Goal: Task Accomplishment & Management: Use online tool/utility

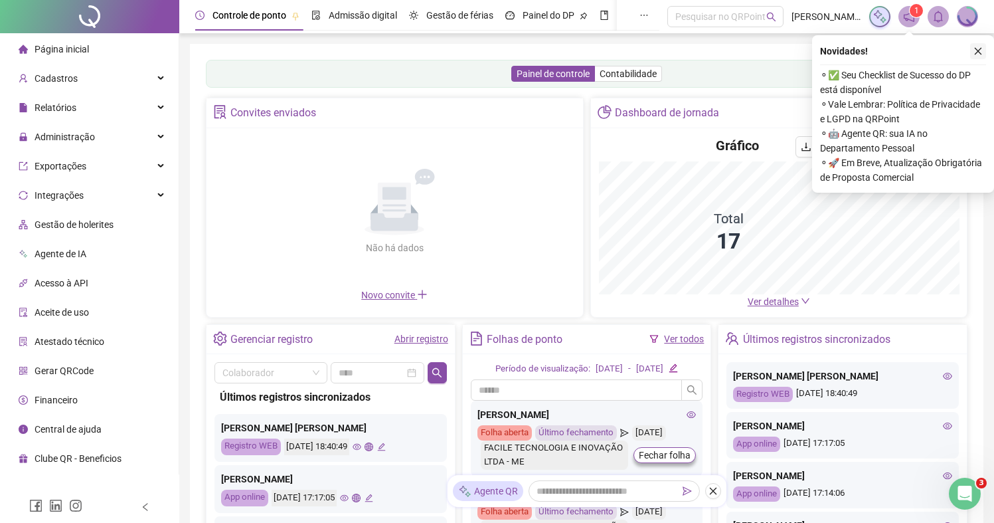
click at [980, 48] on icon "close" at bounding box center [978, 51] width 7 height 7
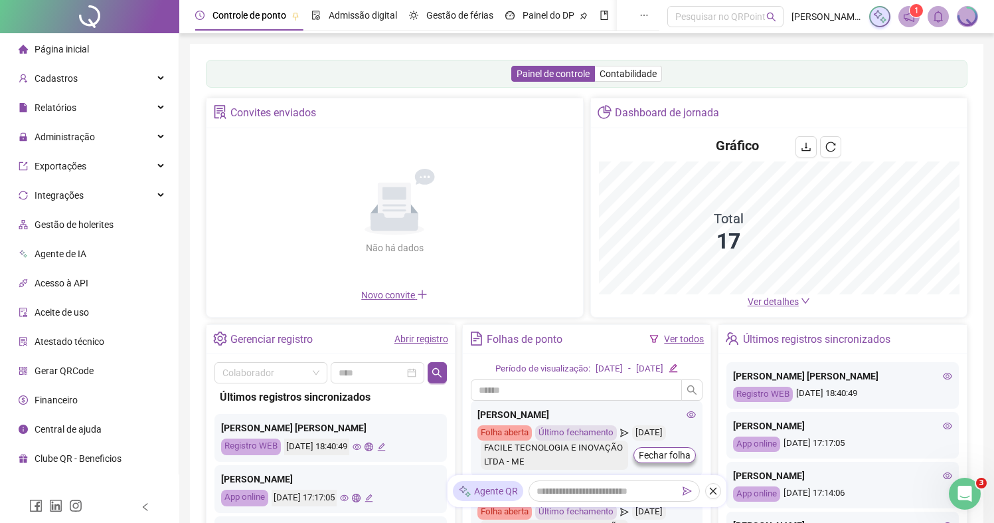
drag, startPoint x: 967, startPoint y: 17, endPoint x: 964, endPoint y: 27, distance: 10.9
click at [967, 17] on img at bounding box center [967, 17] width 20 height 20
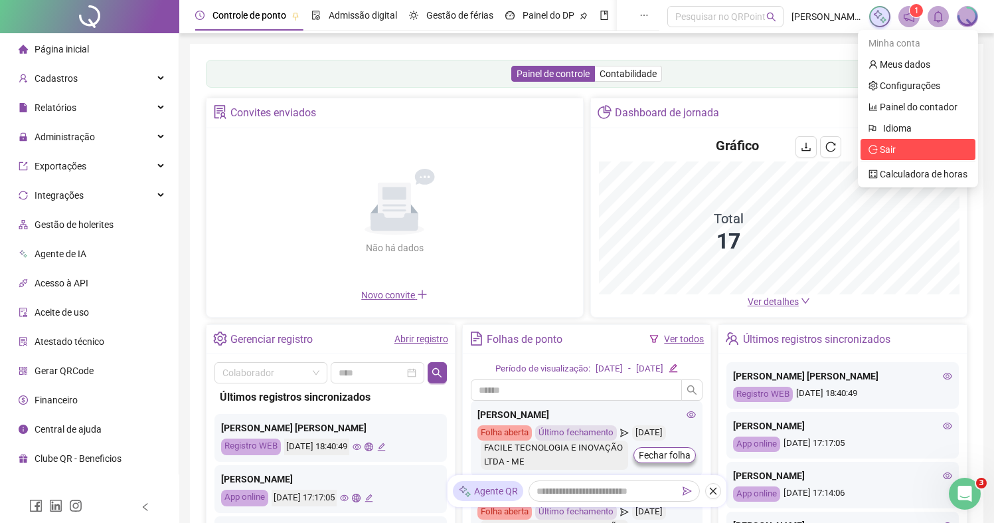
click at [915, 149] on span "Sair" at bounding box center [917, 149] width 99 height 15
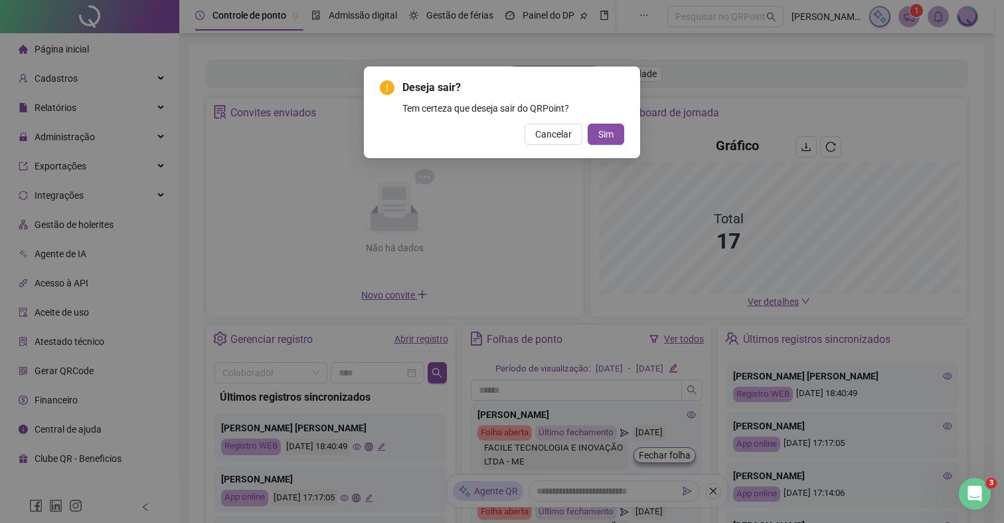
click at [608, 130] on span "Sim" at bounding box center [605, 134] width 15 height 15
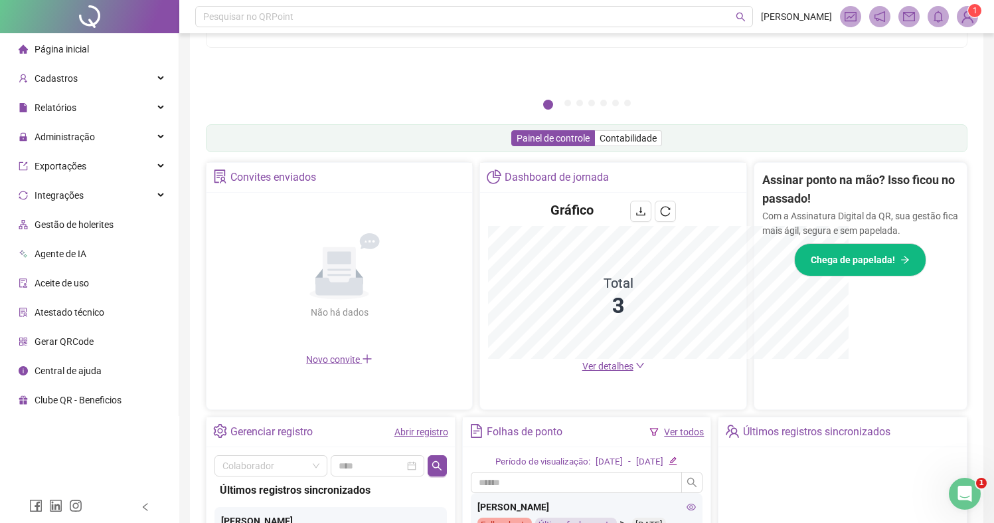
scroll to position [117, 0]
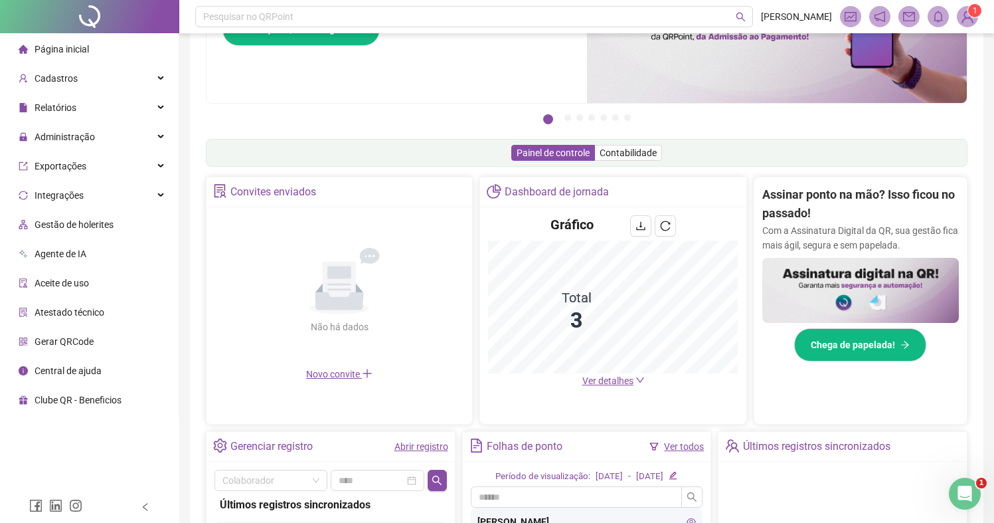
click at [969, 17] on img at bounding box center [967, 17] width 20 height 20
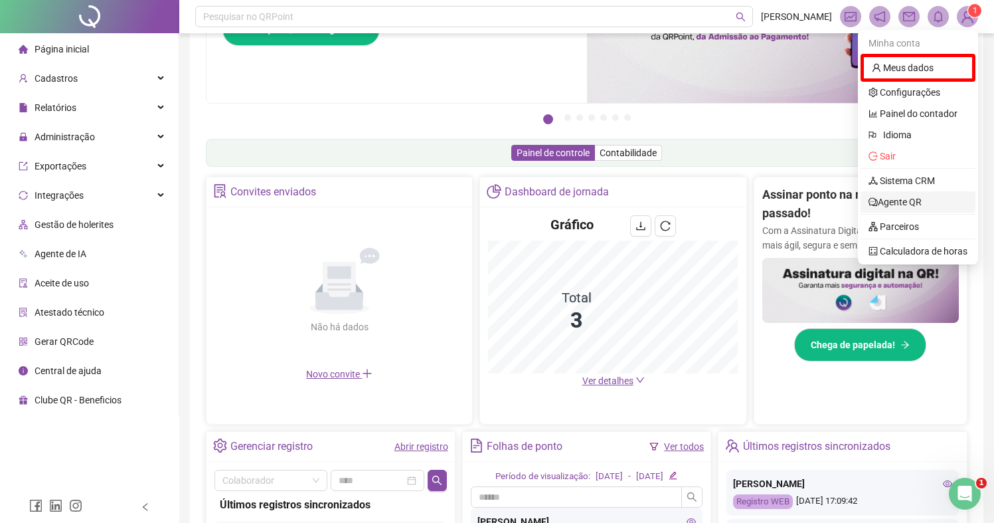
click at [914, 197] on link "Agente QR" at bounding box center [894, 202] width 53 height 11
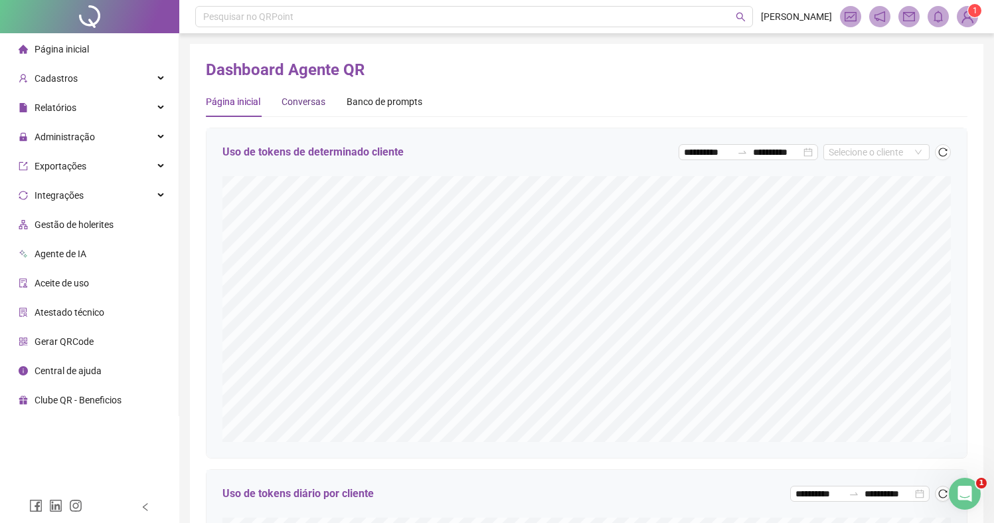
click at [311, 98] on div "Conversas" at bounding box center [303, 101] width 44 height 15
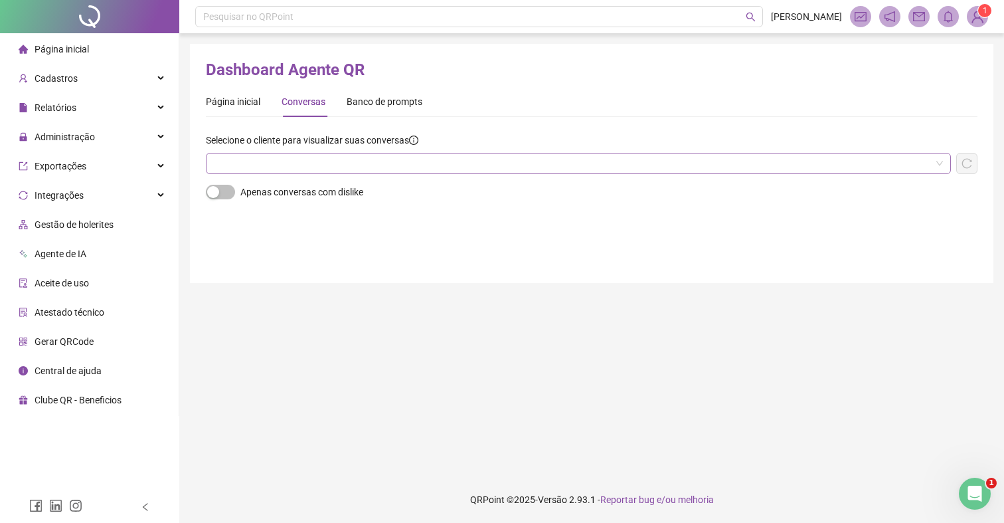
click at [374, 161] on input "search" at bounding box center [572, 163] width 717 height 20
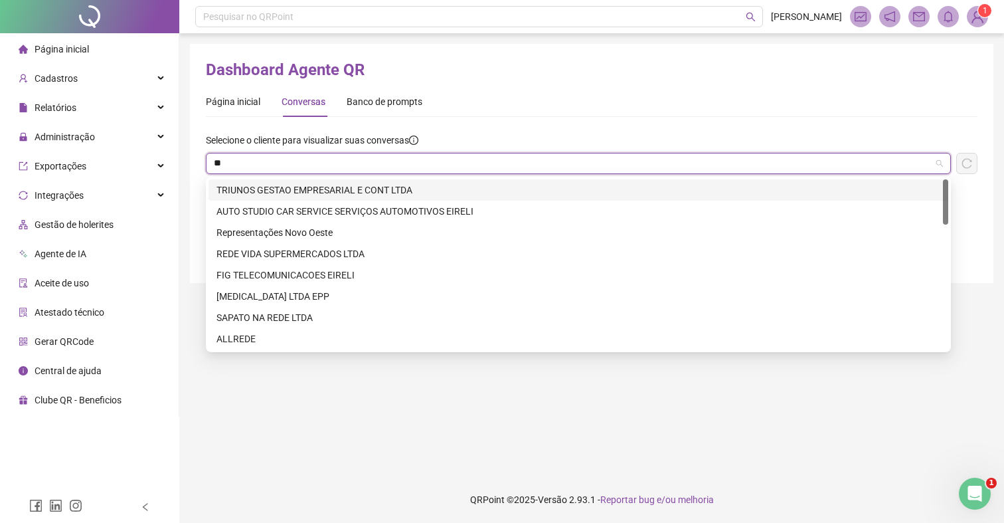
type input "***"
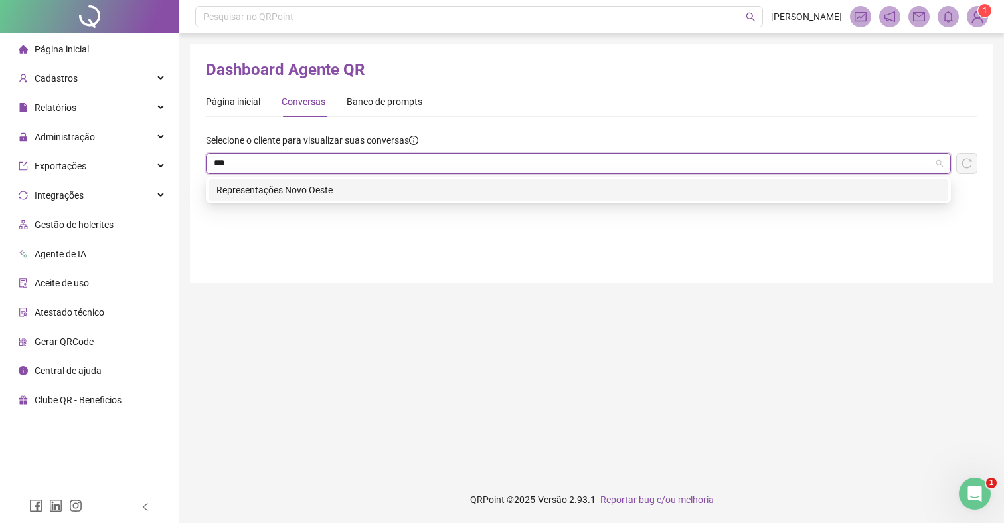
click at [395, 187] on div "Representações Novo Oeste" at bounding box center [578, 190] width 724 height 15
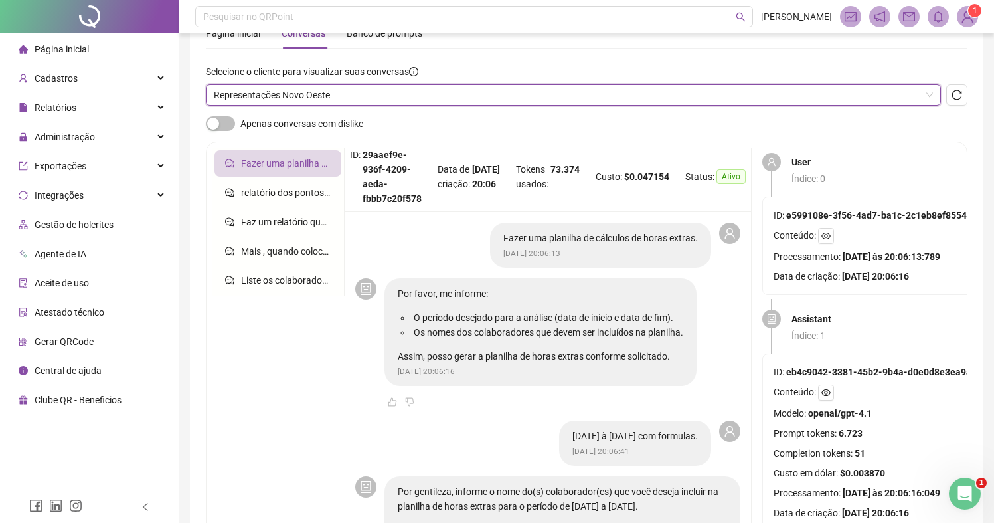
scroll to position [78, 0]
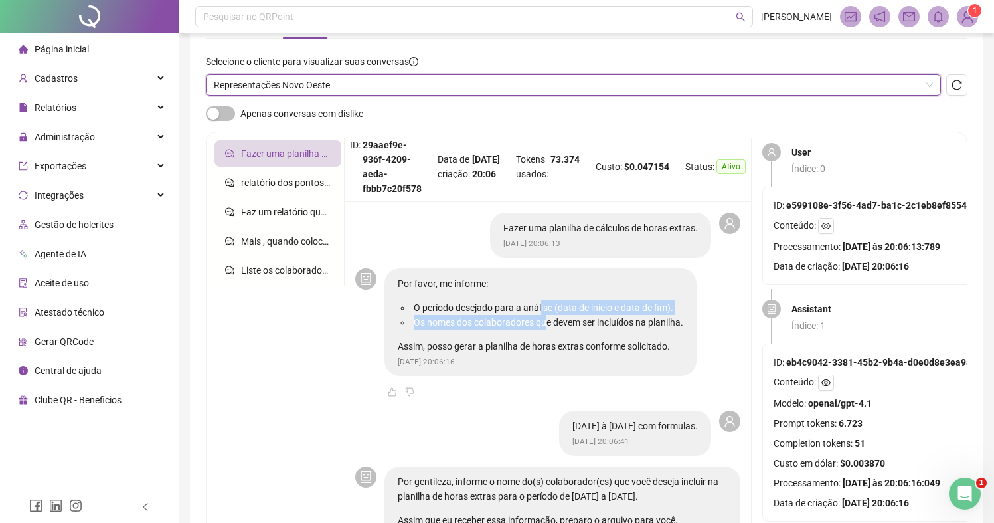
drag, startPoint x: 546, startPoint y: 307, endPoint x: 600, endPoint y: 331, distance: 59.2
click at [570, 325] on ul "O período desejado para a análise (data de início e data de fim). Os nomes dos …" at bounding box center [540, 314] width 285 height 29
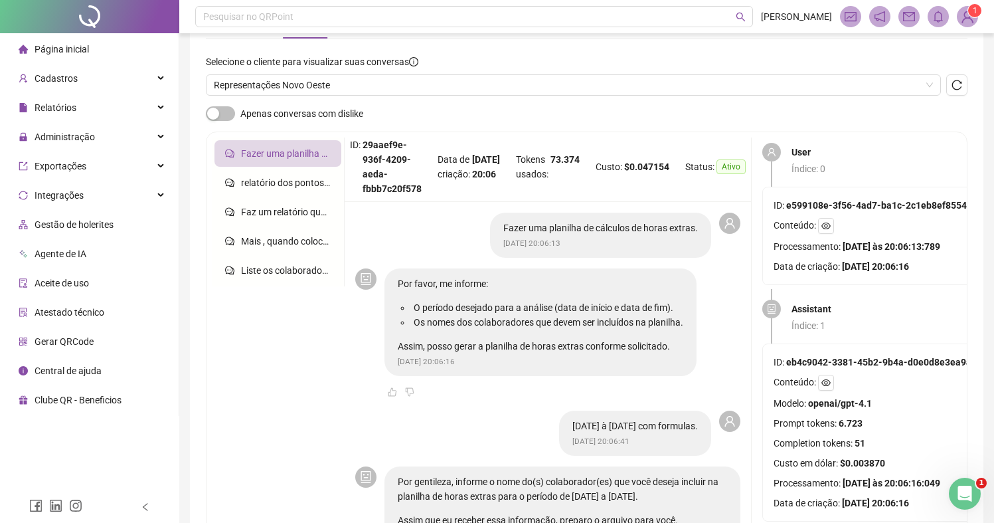
click at [601, 331] on div "Por favor, me informe: O período desejado para a análise (data de início e data…" at bounding box center [540, 314] width 285 height 77
click at [605, 322] on li "Os nomes dos colaboradores que devem ser incluídos na planilha." at bounding box center [547, 322] width 272 height 15
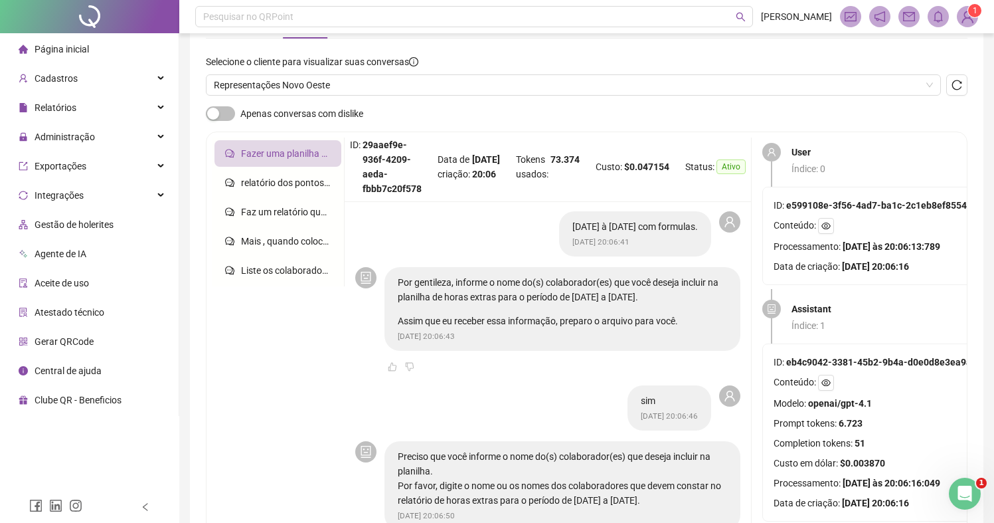
scroll to position [210, 0]
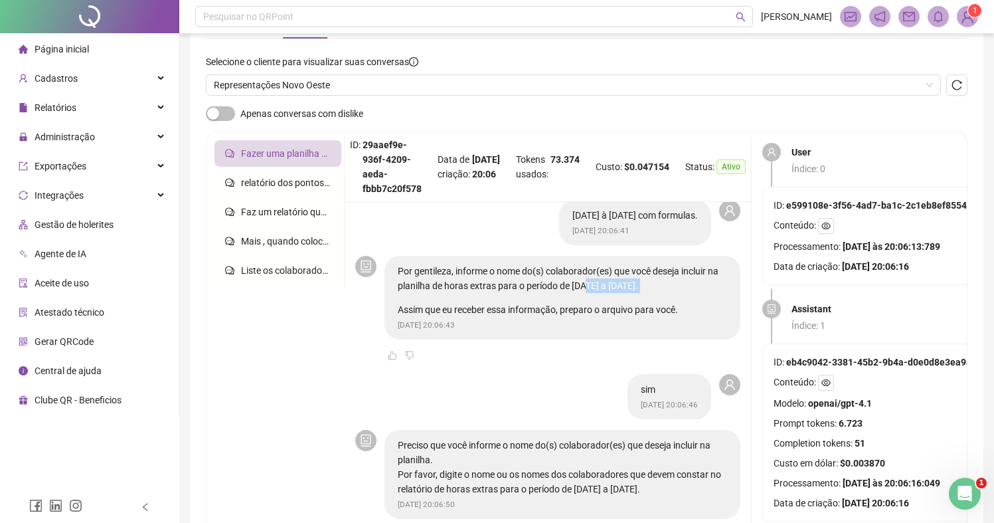
drag, startPoint x: 594, startPoint y: 287, endPoint x: 649, endPoint y: 321, distance: 65.2
click at [619, 305] on div "Por gentileza, informe o nome do(s) colaborador(es) que você deseja incluir na …" at bounding box center [562, 290] width 329 height 53
drag, startPoint x: 649, startPoint y: 321, endPoint x: 656, endPoint y: 323, distance: 6.8
click at [654, 324] on div "Por gentileza, informe o nome do(s) colaborador(es) que você deseja incluir na …" at bounding box center [562, 298] width 356 height 84
drag, startPoint x: 630, startPoint y: 301, endPoint x: 673, endPoint y: 316, distance: 45.6
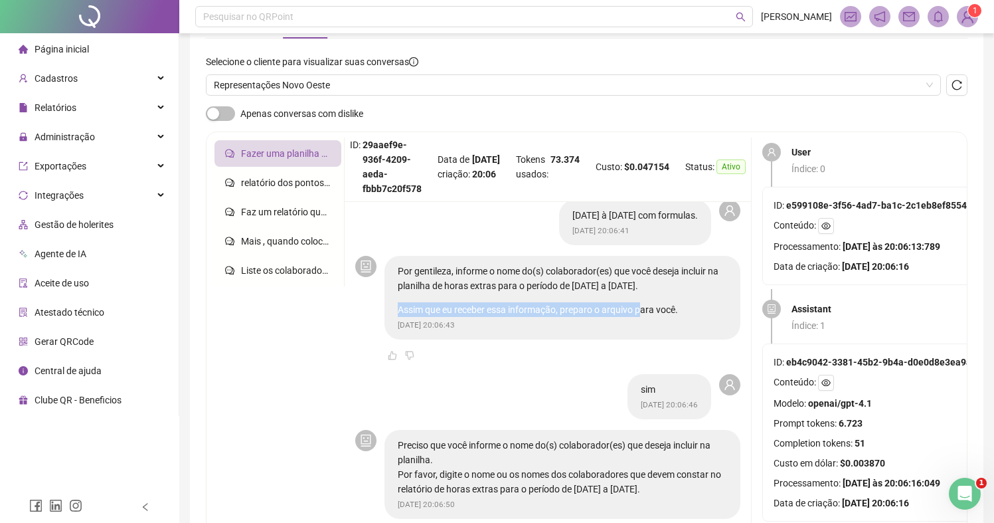
click at [654, 314] on div "Por gentileza, informe o nome do(s) colaborador(es) que você deseja incluir na …" at bounding box center [562, 290] width 329 height 53
click at [677, 317] on div "Por gentileza, informe o nome do(s) colaborador(es) que você deseja incluir na …" at bounding box center [562, 298] width 356 height 84
click at [678, 315] on p "Assim que eu receber essa informação, preparo o arquivo para você." at bounding box center [562, 309] width 329 height 15
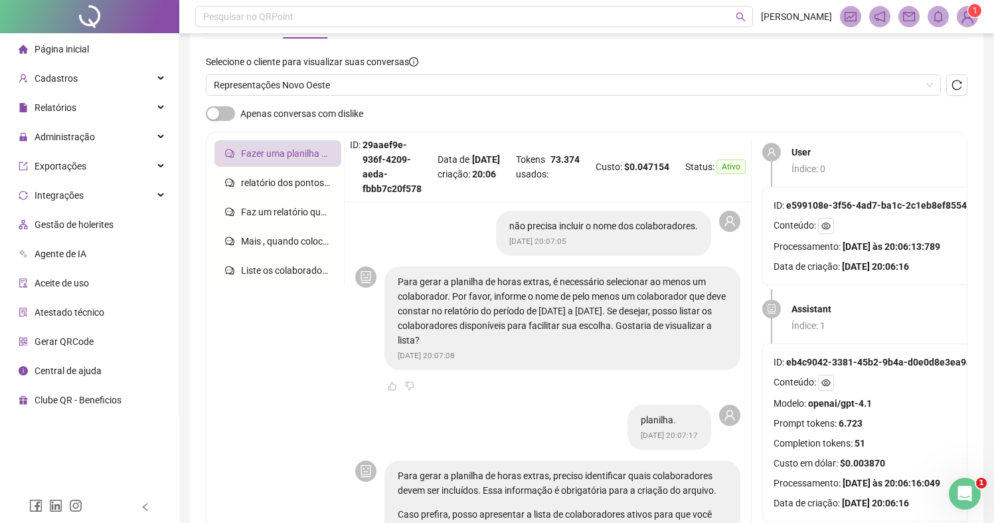
scroll to position [554, 0]
drag, startPoint x: 574, startPoint y: 312, endPoint x: 622, endPoint y: 319, distance: 48.9
click at [600, 318] on p "Para gerar a planilha de horas extras, é necessário selecionar ao menos um cola…" at bounding box center [562, 309] width 329 height 73
drag, startPoint x: 648, startPoint y: 323, endPoint x: 657, endPoint y: 313, distance: 14.1
click at [660, 324] on p "Para gerar a planilha de horas extras, é necessário selecionar ao menos um cola…" at bounding box center [562, 309] width 329 height 73
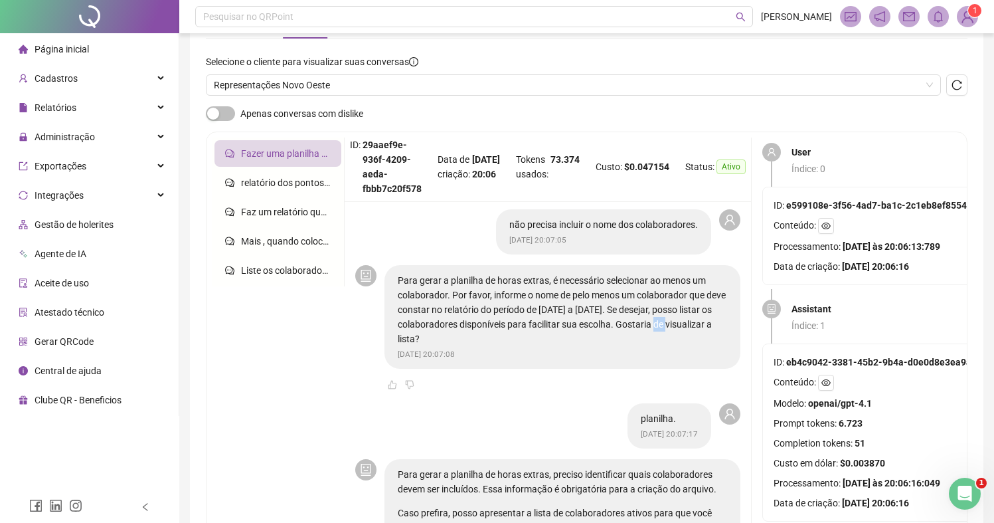
drag, startPoint x: 631, startPoint y: 316, endPoint x: 687, endPoint y: 333, distance: 58.8
click at [665, 336] on p "Para gerar a planilha de horas extras, é necessário selecionar ao menos um cola…" at bounding box center [562, 309] width 329 height 73
click at [688, 333] on p "Para gerar a planilha de horas extras, é necessário selecionar ao menos um cola…" at bounding box center [562, 309] width 329 height 73
click at [688, 332] on p "Para gerar a planilha de horas extras, é necessário selecionar ao menos um cola…" at bounding box center [562, 309] width 329 height 73
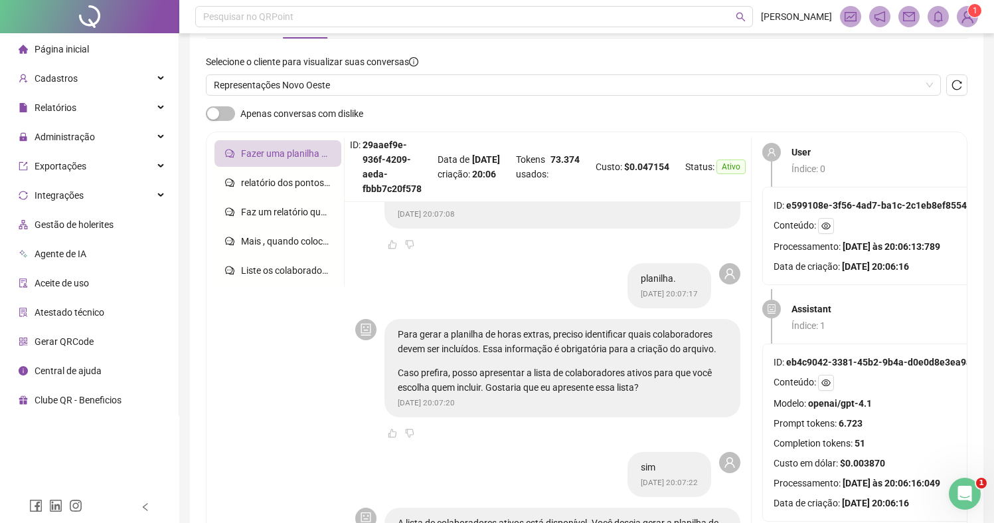
scroll to position [712, 0]
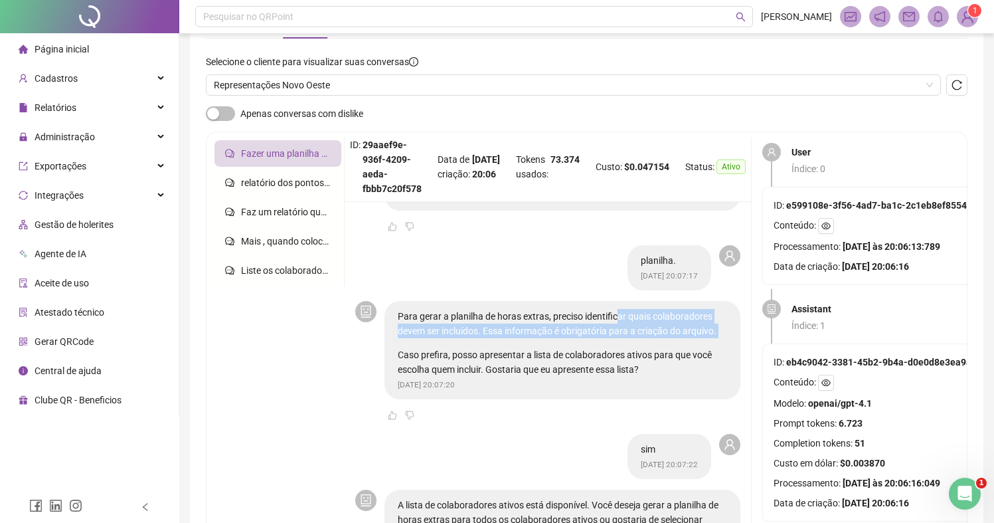
drag, startPoint x: 623, startPoint y: 325, endPoint x: 671, endPoint y: 346, distance: 51.7
click at [666, 345] on div "Para gerar a planilha de horas extras, preciso identificar quais colaboradores …" at bounding box center [562, 343] width 329 height 68
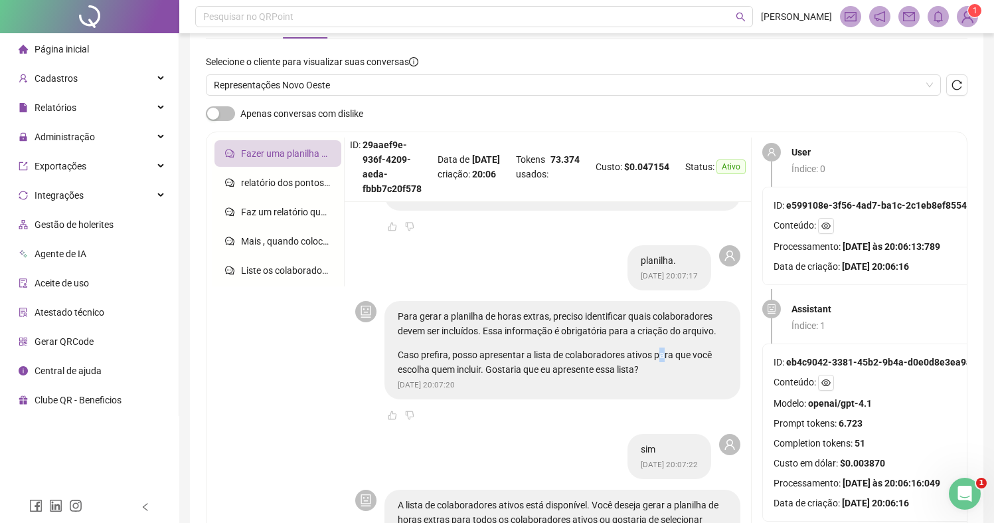
click at [674, 349] on p "Caso prefira, posso apresentar a lista de colaboradores ativos para que você es…" at bounding box center [562, 361] width 329 height 29
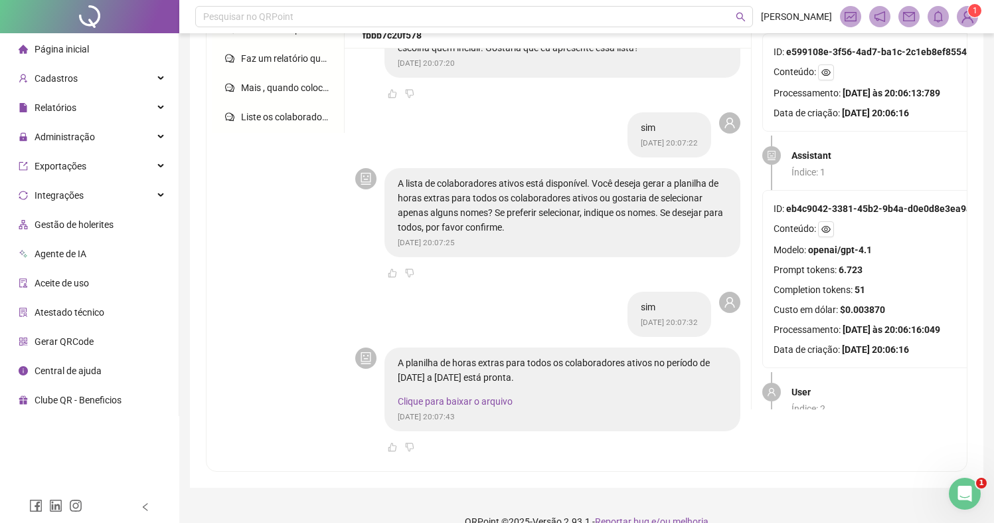
scroll to position [254, 0]
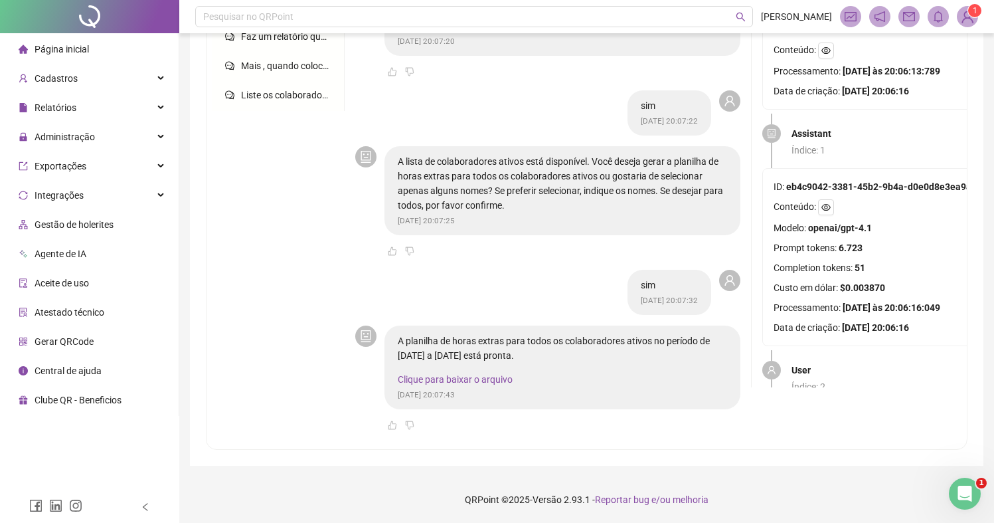
click at [503, 379] on link "Clique para baixar o arquivo" at bounding box center [455, 379] width 115 height 11
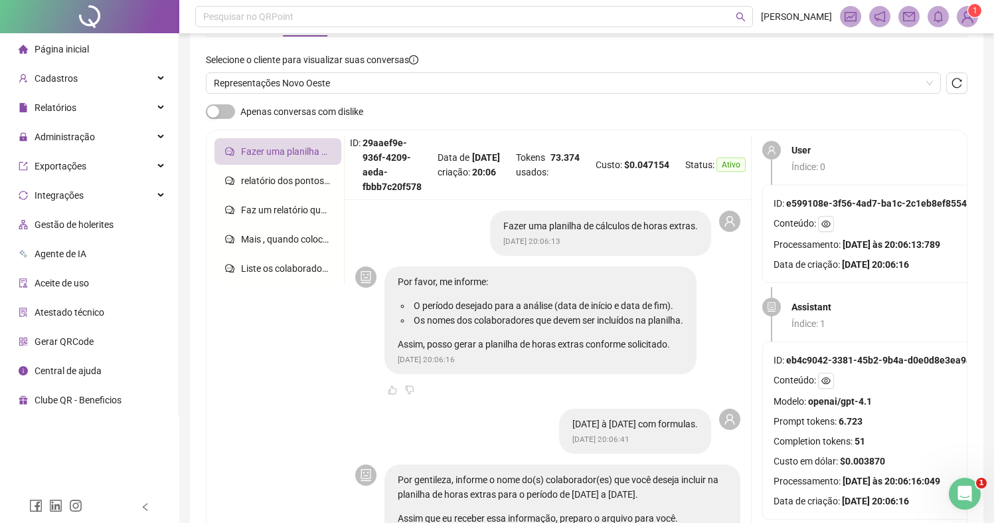
scroll to position [43, 0]
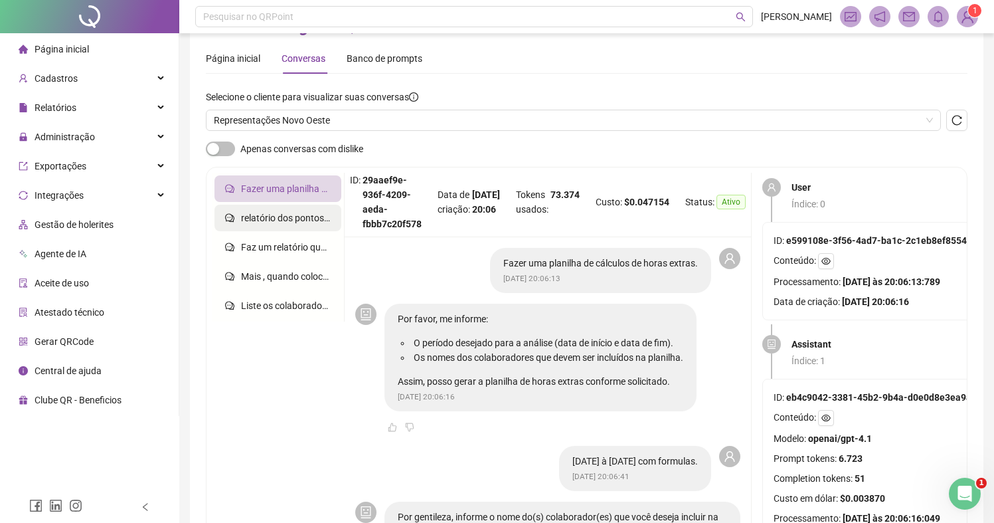
click at [285, 218] on span "relatório dos pontos interjornada e intrajornada." at bounding box center [340, 217] width 198 height 11
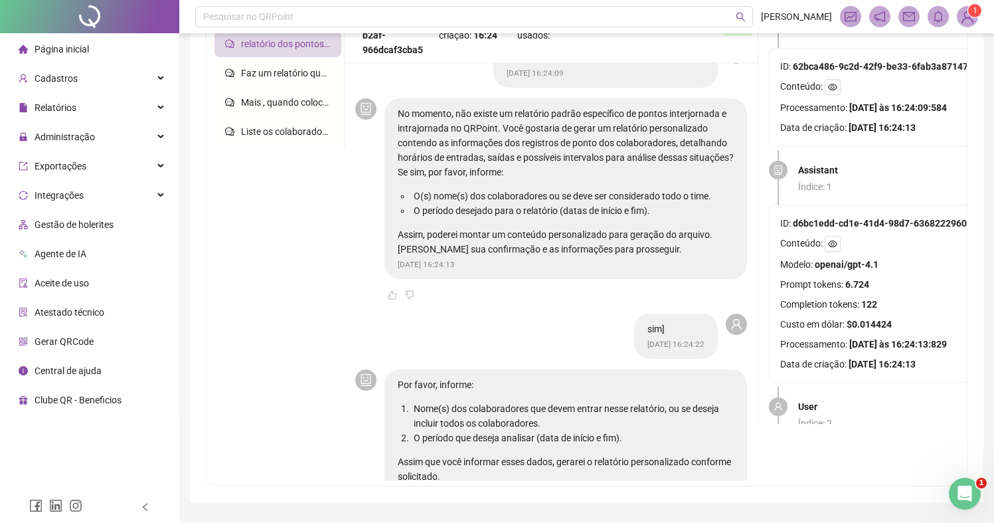
scroll to position [33, 0]
drag, startPoint x: 513, startPoint y: 141, endPoint x: 565, endPoint y: 157, distance: 54.8
click at [532, 150] on p "No momento, não existe um relatório padrão específico de pontos interjornada e …" at bounding box center [566, 141] width 336 height 73
drag, startPoint x: 596, startPoint y: 167, endPoint x: 603, endPoint y: 148, distance: 20.4
click at [600, 169] on p "No momento, não existe um relatório padrão específico de pontos interjornada e …" at bounding box center [566, 141] width 336 height 73
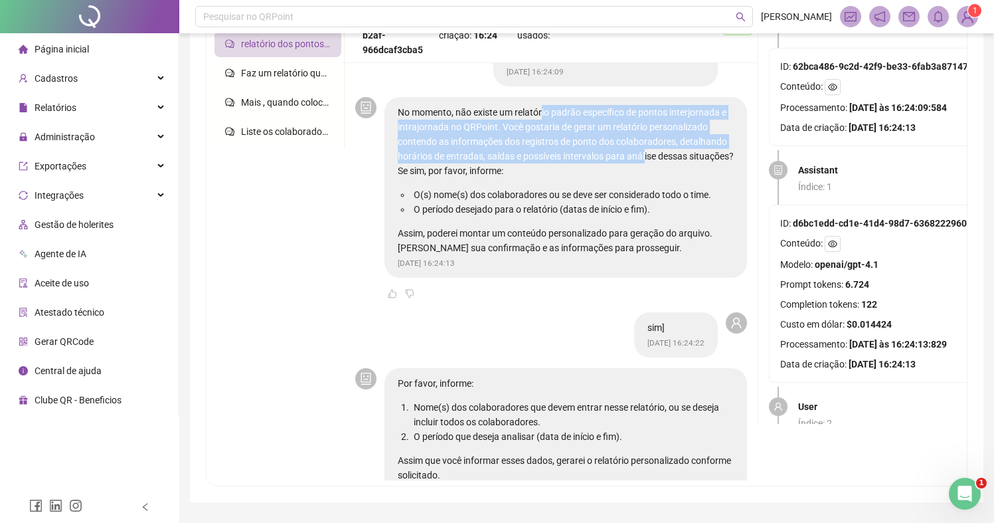
drag, startPoint x: 549, startPoint y: 119, endPoint x: 637, endPoint y: 164, distance: 98.6
click at [608, 161] on p "No momento, não existe um relatório padrão específico de pontos interjornada e …" at bounding box center [566, 141] width 336 height 73
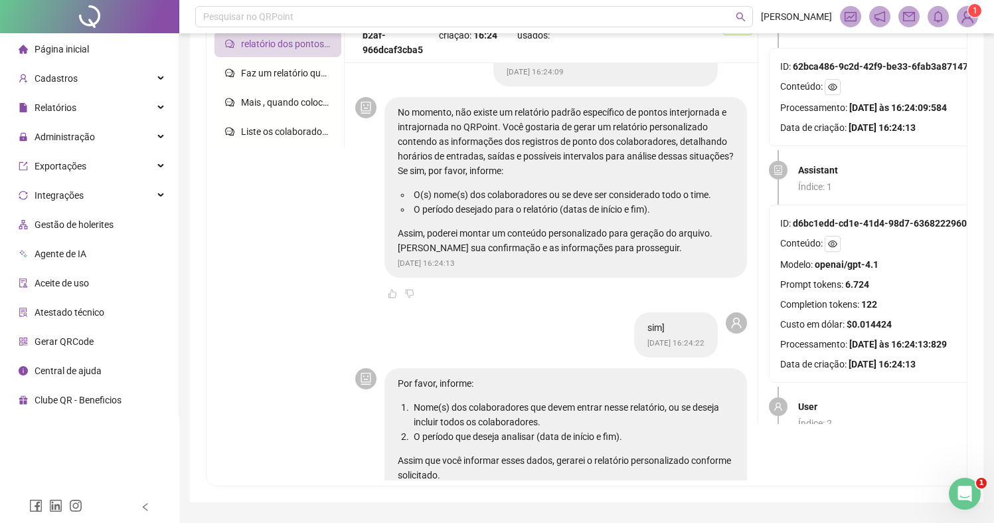
click at [637, 164] on p "No momento, não existe um relatório padrão específico de pontos interjornada e …" at bounding box center [566, 141] width 336 height 73
click at [638, 164] on p "No momento, não existe um relatório padrão específico de pontos interjornada e …" at bounding box center [566, 141] width 336 height 73
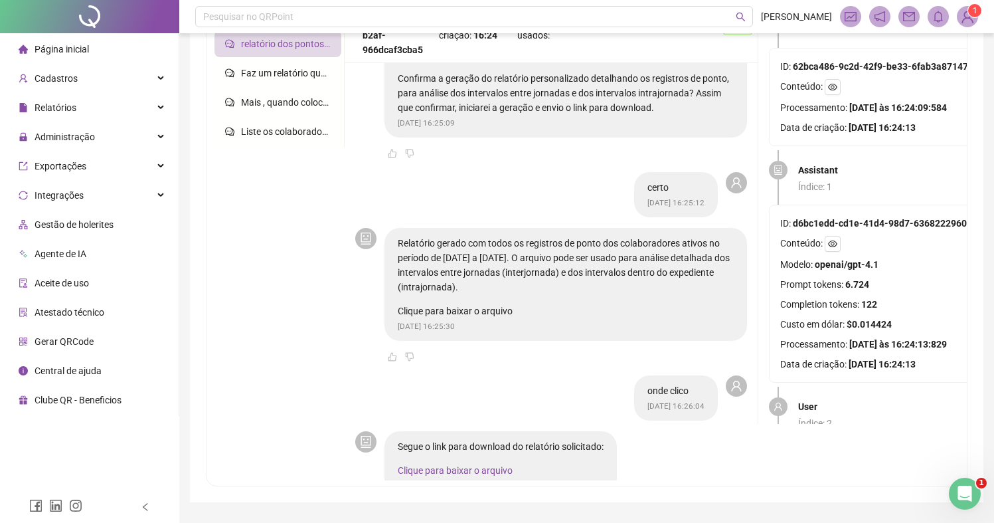
scroll to position [603, 0]
drag, startPoint x: 479, startPoint y: 311, endPoint x: 556, endPoint y: 310, distance: 77.7
click at [540, 310] on p "Clique para baixar o arquivo" at bounding box center [566, 310] width 336 height 15
click at [560, 310] on p "Clique para baixar o arquivo" at bounding box center [566, 310] width 336 height 15
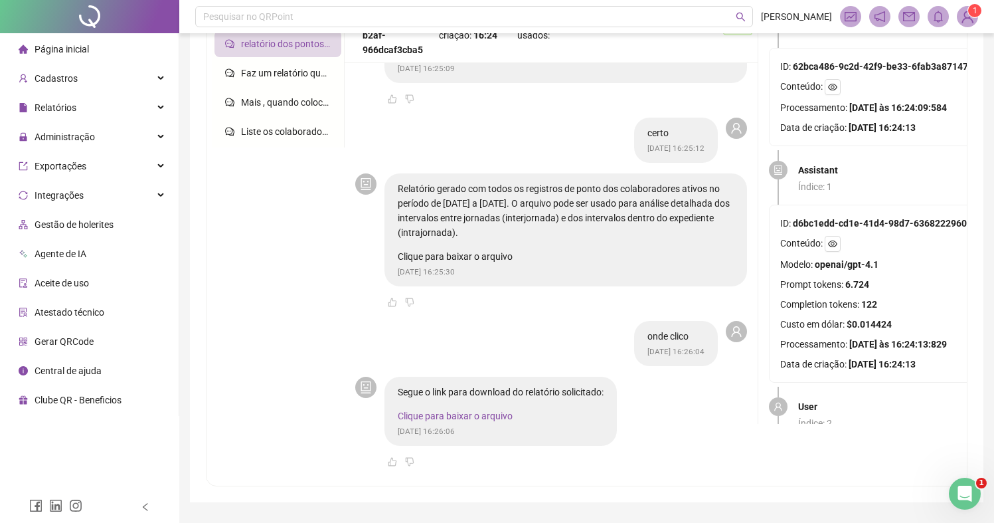
click at [472, 412] on link "Clique para baixar o arquivo" at bounding box center [455, 415] width 115 height 11
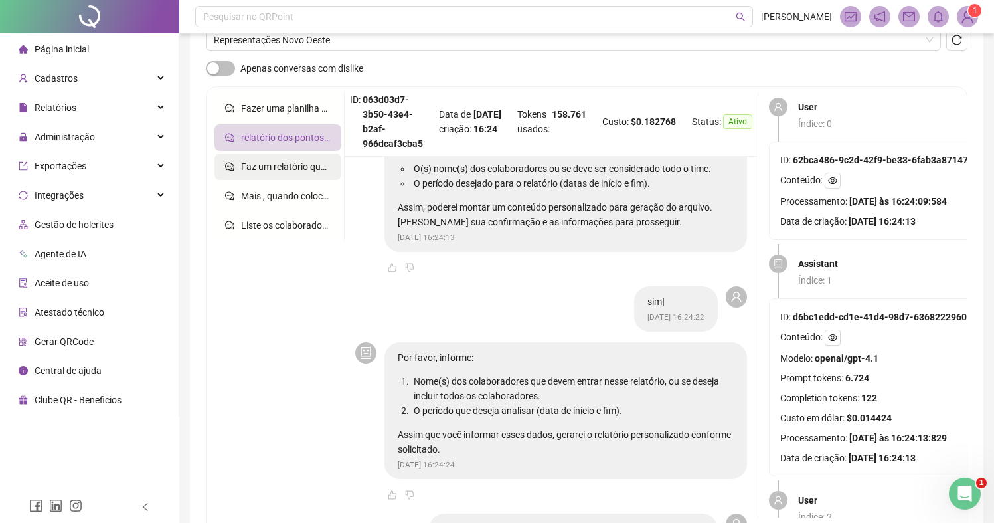
scroll to position [0, 0]
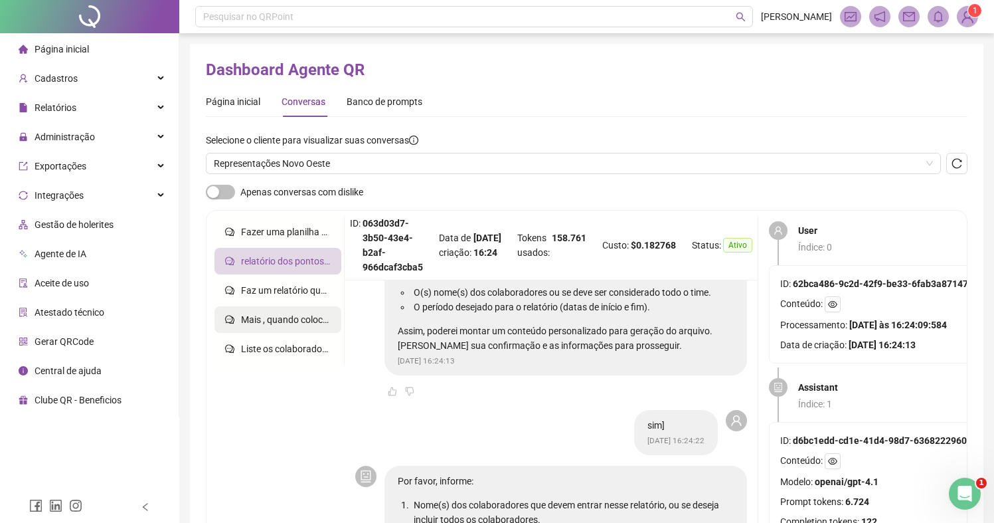
drag, startPoint x: 295, startPoint y: 293, endPoint x: 297, endPoint y: 317, distance: 24.6
click at [295, 293] on span "Faz um relatório que fez interjornada no dia 01/09 á 16/09" at bounding box center [361, 290] width 240 height 11
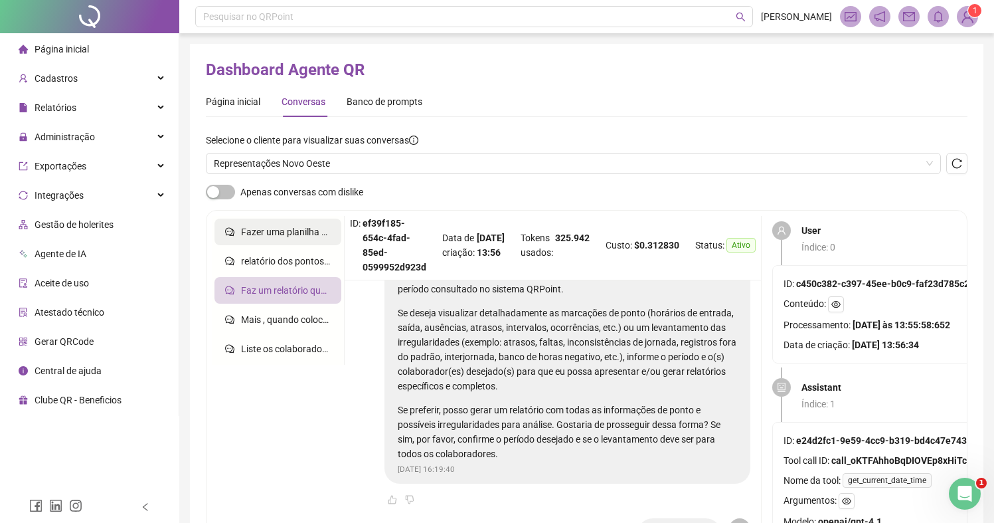
click at [300, 235] on span "Fazer uma planilha de cálculos de horas extras." at bounding box center [338, 231] width 195 height 11
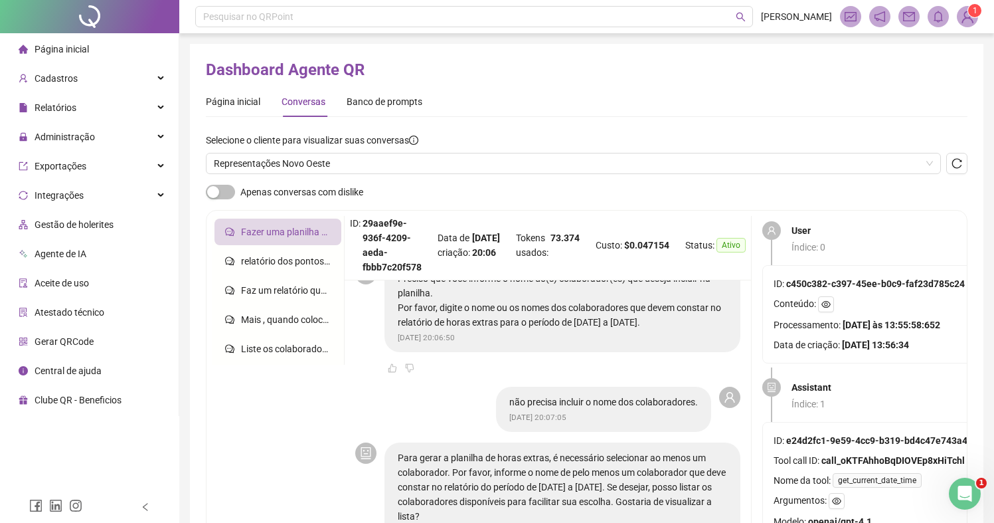
scroll to position [489, 0]
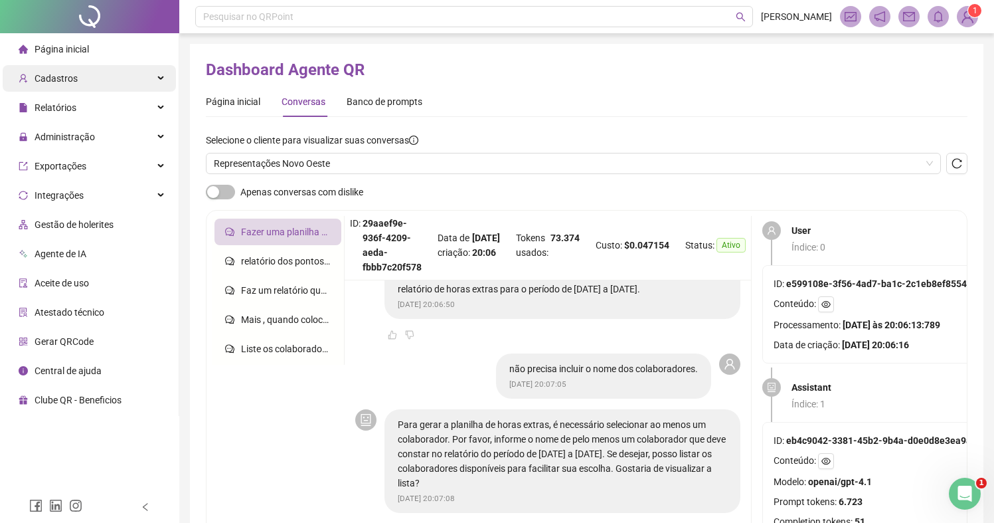
drag, startPoint x: 116, startPoint y: 52, endPoint x: 151, endPoint y: 69, distance: 39.2
click at [116, 52] on li "Página inicial" at bounding box center [89, 49] width 173 height 27
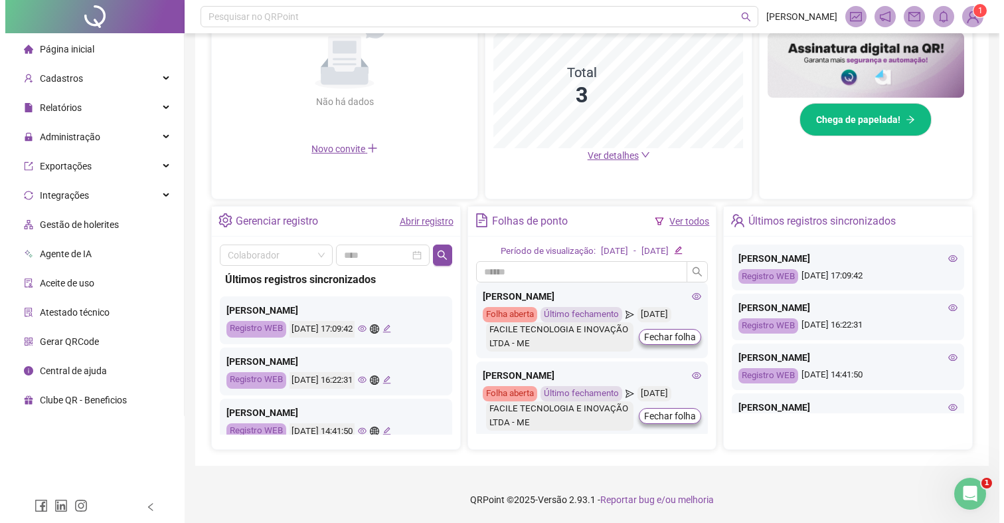
scroll to position [355, 0]
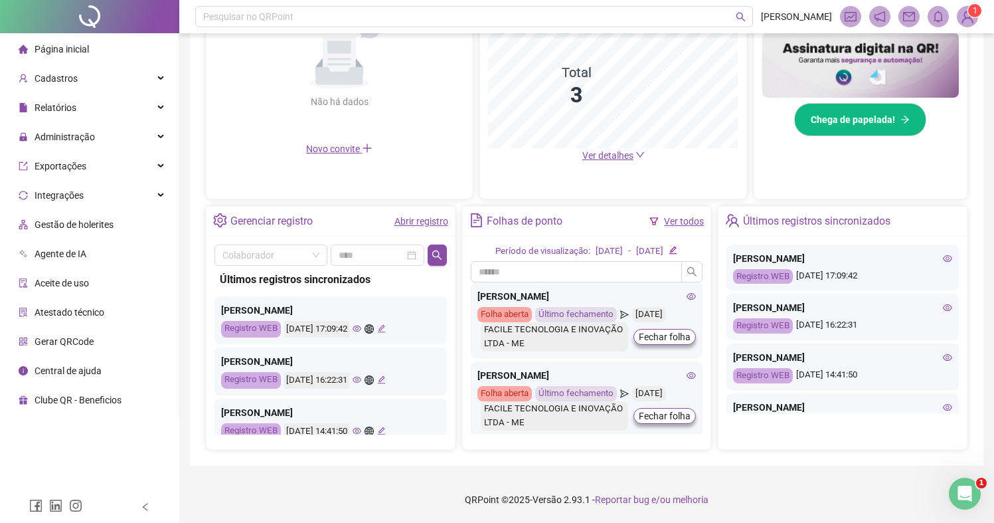
click at [986, 120] on div "Pesquisar no QRPoint [PERSON_NAME] 1 Pague o QRPoint com Cartão de Crédito Sua …" at bounding box center [586, 90] width 815 height 864
click at [943, 254] on icon "eye" at bounding box center [947, 258] width 9 height 9
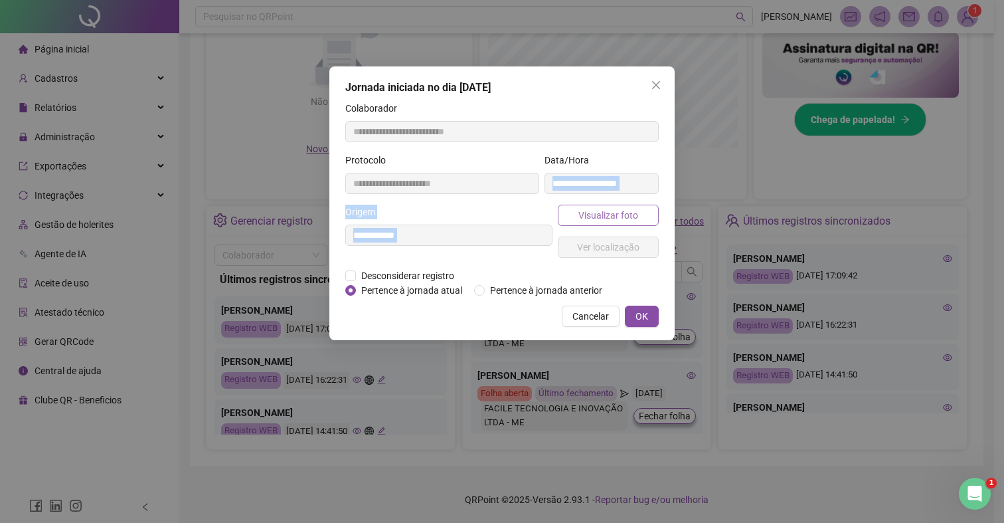
click at [635, 204] on form "**********" at bounding box center [501, 199] width 313 height 197
click at [588, 323] on span "Cancelar" at bounding box center [590, 316] width 37 height 15
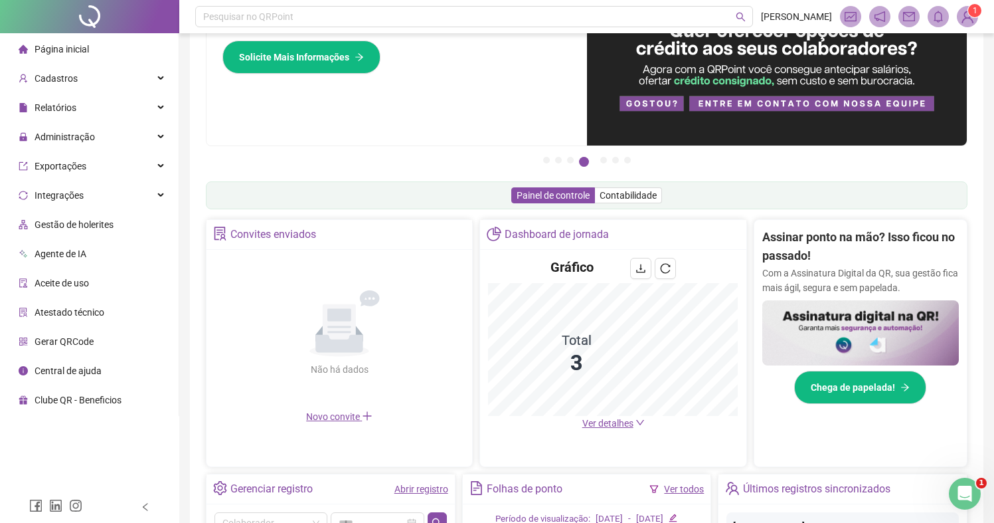
scroll to position [0, 0]
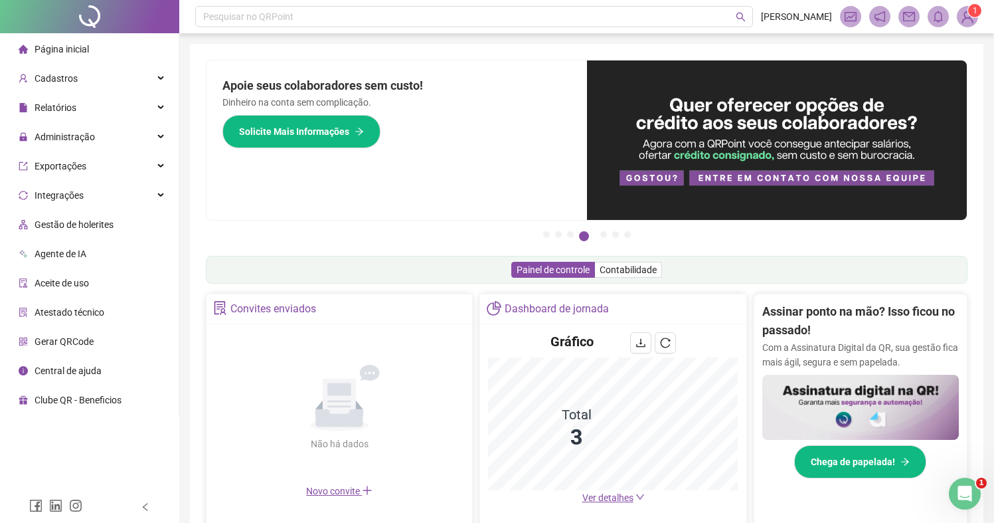
click at [961, 13] on img at bounding box center [967, 17] width 20 height 20
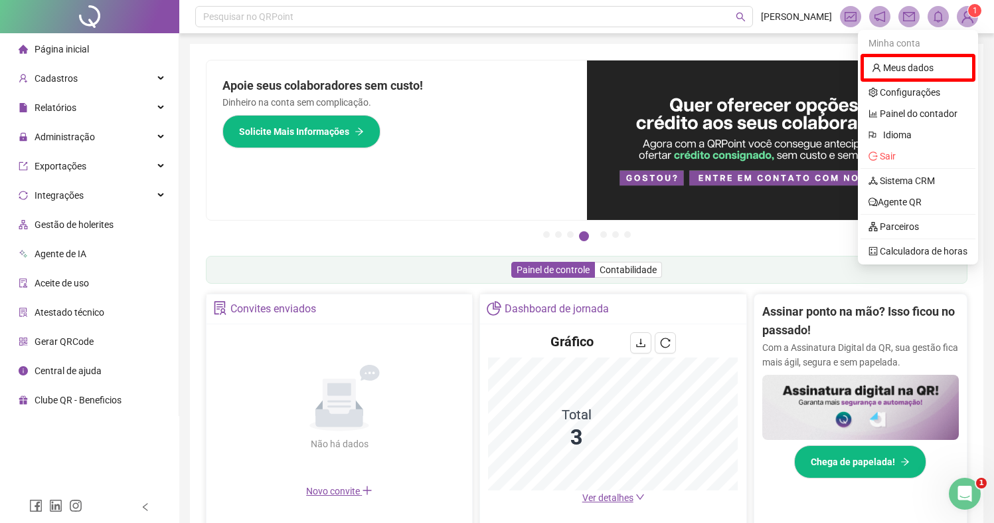
click at [459, 51] on div "Pague o QRPoint com Cartão de Crédito Sua assinatura: mais segurança, prática e…" at bounding box center [586, 426] width 793 height 764
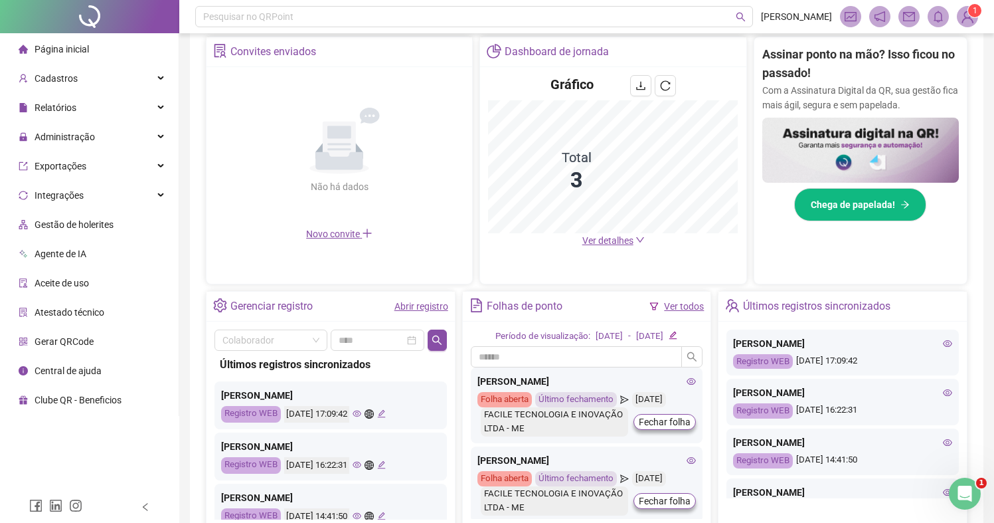
scroll to position [339, 0]
